Goal: Transaction & Acquisition: Book appointment/travel/reservation

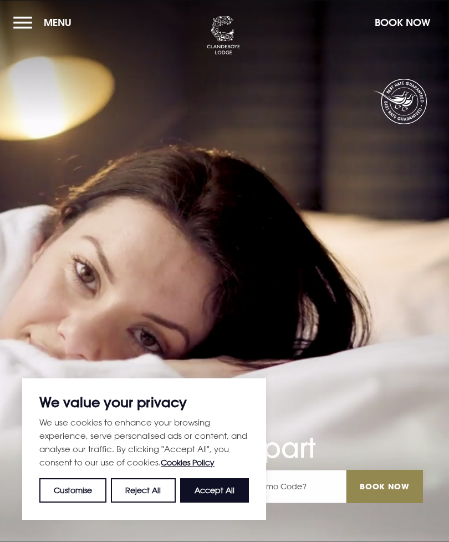
click at [231, 489] on button "Accept All" at bounding box center [214, 490] width 69 height 24
checkbox input "true"
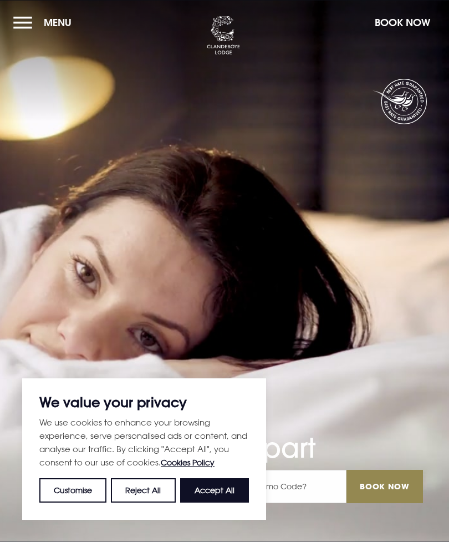
checkbox input "true"
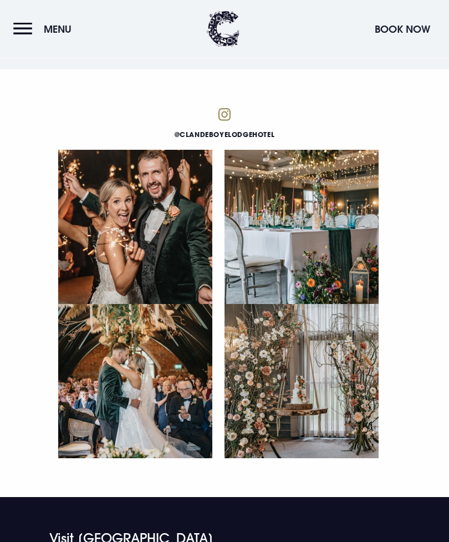
scroll to position [4521, 0]
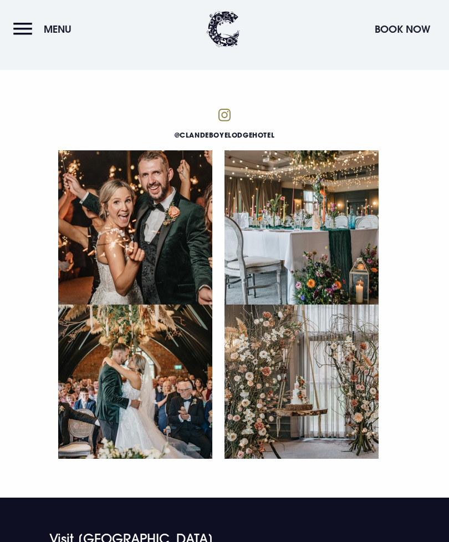
click at [30, 18] on button "Menu" at bounding box center [45, 29] width 64 height 24
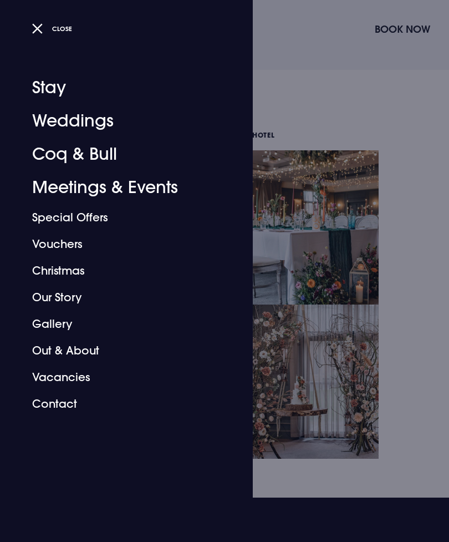
click at [63, 88] on link "Stay" at bounding box center [119, 87] width 175 height 33
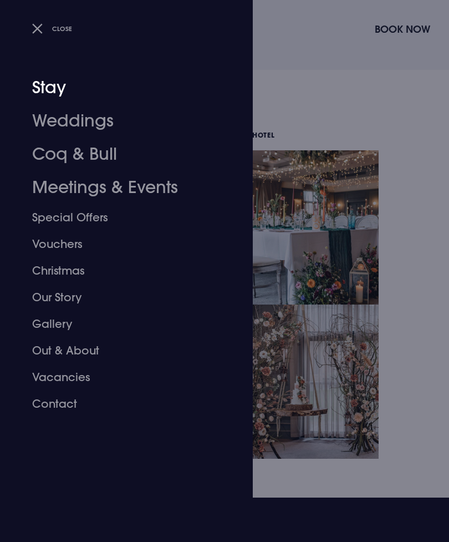
scroll to position [4530, 0]
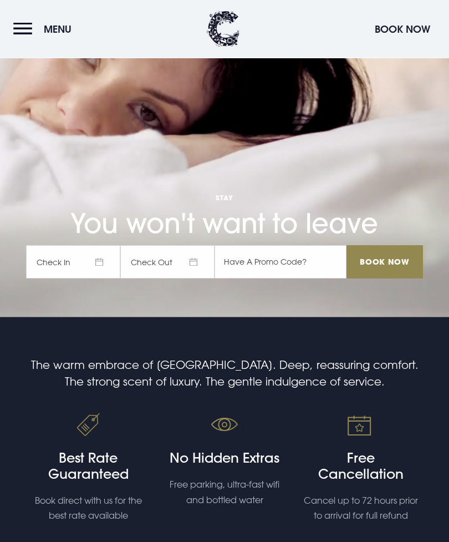
scroll to position [271, 0]
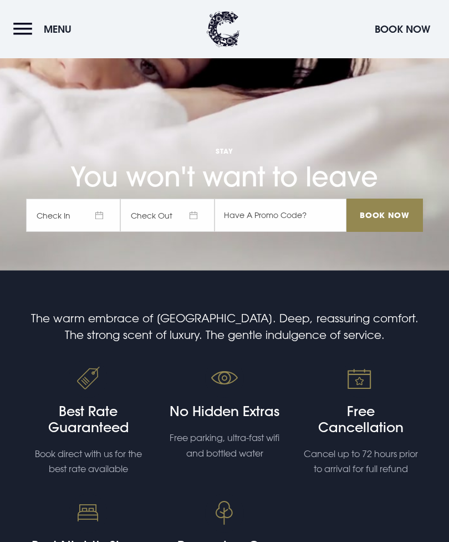
click at [96, 232] on span "Check In" at bounding box center [73, 214] width 94 height 33
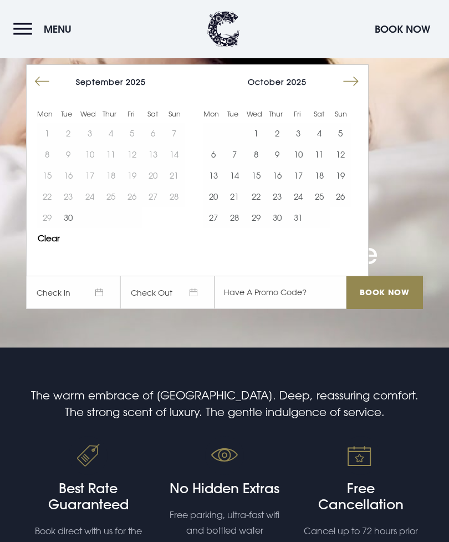
scroll to position [192, 0]
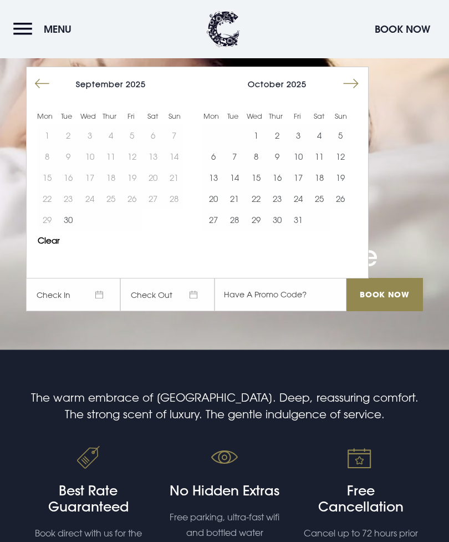
click at [353, 94] on button "Move forward to switch to the next month." at bounding box center [350, 83] width 21 height 21
click at [282, 209] on button "20" at bounding box center [277, 198] width 21 height 21
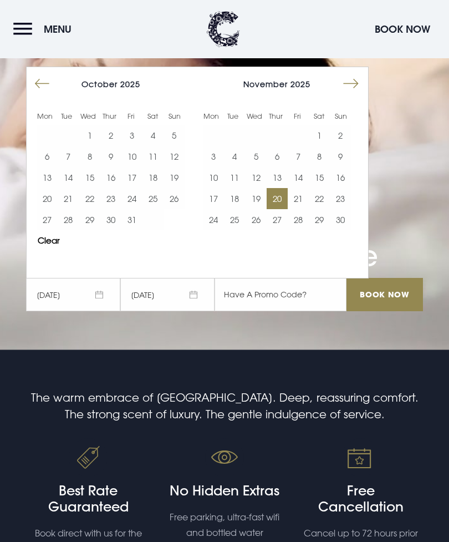
click at [299, 188] on button "14" at bounding box center [298, 177] width 21 height 21
click at [258, 209] on button "19" at bounding box center [255, 198] width 21 height 21
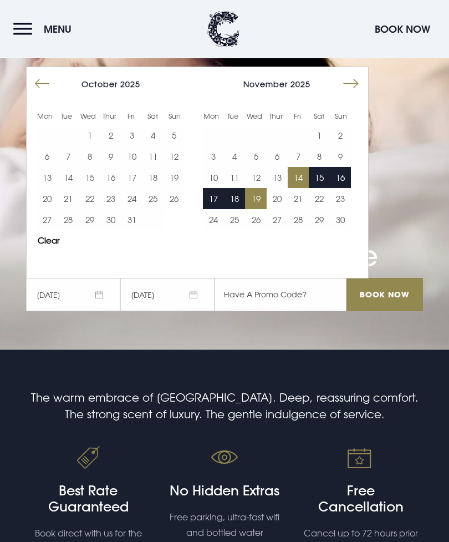
click at [260, 209] on button "19" at bounding box center [255, 198] width 21 height 21
click at [283, 209] on button "20" at bounding box center [277, 198] width 21 height 21
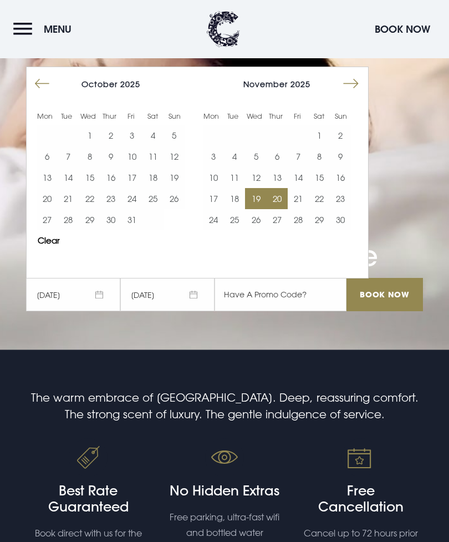
click at [390, 311] on input "Book Now" at bounding box center [384, 294] width 76 height 33
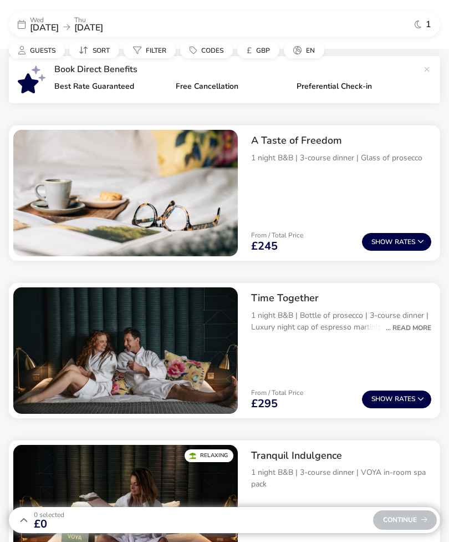
click at [410, 400] on button "Show Rates" at bounding box center [396, 399] width 69 height 18
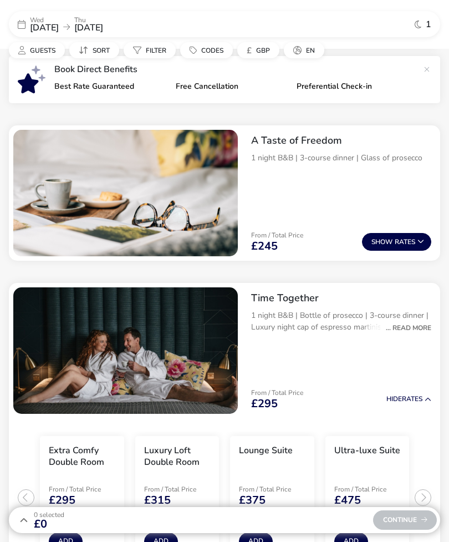
scroll to position [443, 0]
